Goal: Task Accomplishment & Management: Complete application form

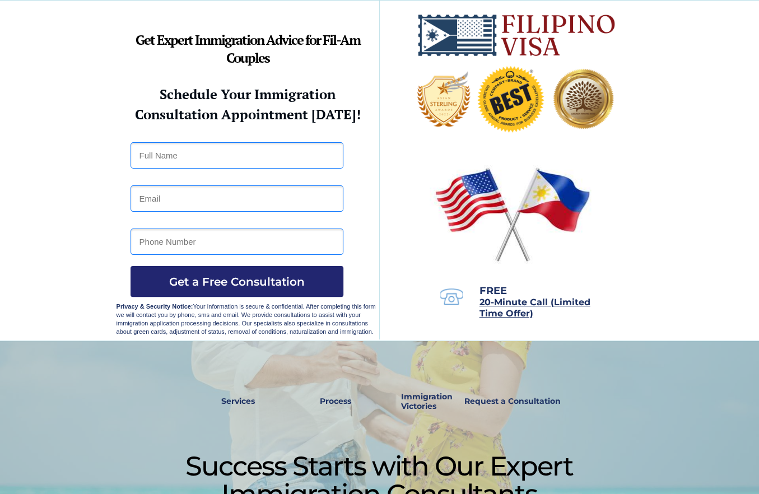
click at [680, 243] on div at bounding box center [379, 171] width 759 height 340
click at [370, 158] on div at bounding box center [379, 171] width 526 height 340
click at [73, 76] on div at bounding box center [379, 171] width 759 height 340
click at [45, 18] on div at bounding box center [379, 171] width 759 height 340
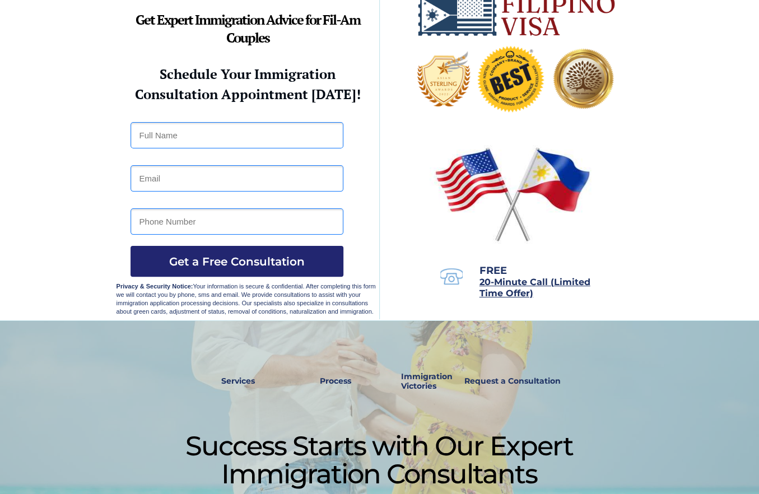
scroll to position [21, 0]
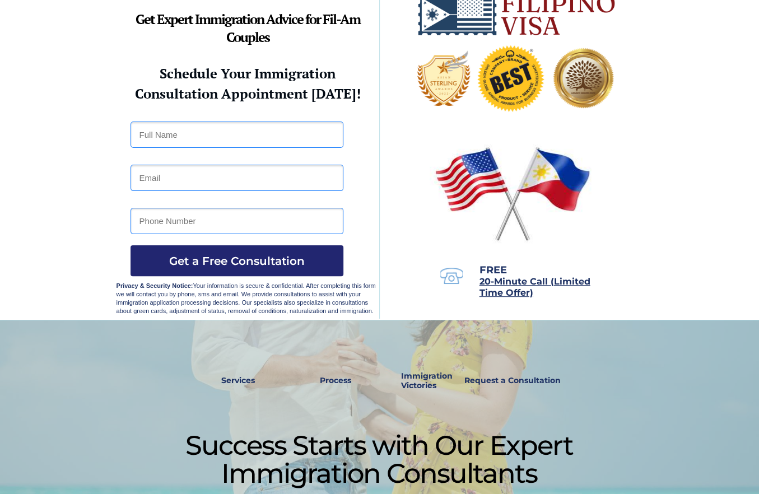
click at [73, 127] on div at bounding box center [379, 150] width 759 height 340
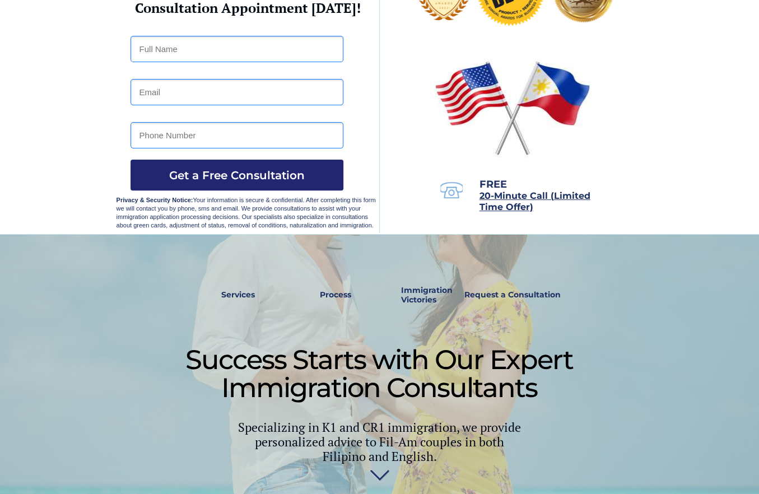
scroll to position [0, 0]
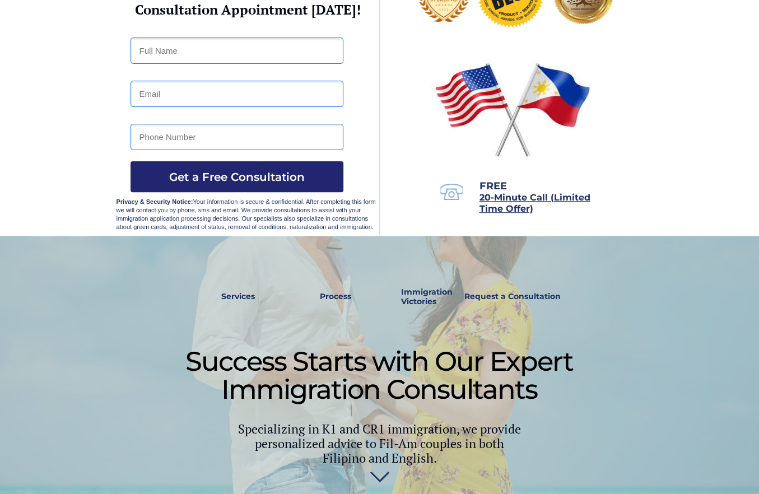
scroll to position [106, 0]
